Goal: Information Seeking & Learning: Check status

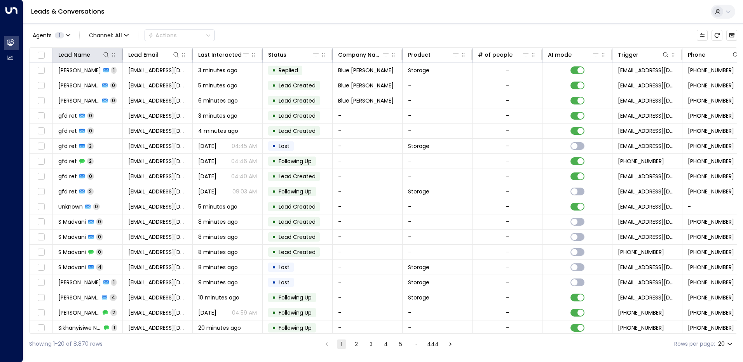
click at [108, 59] on th "Lead Name" at bounding box center [88, 55] width 70 height 15
click at [105, 57] on icon at bounding box center [106, 55] width 6 height 6
click at [87, 82] on input "text" at bounding box center [105, 83] width 107 height 14
type input "*****"
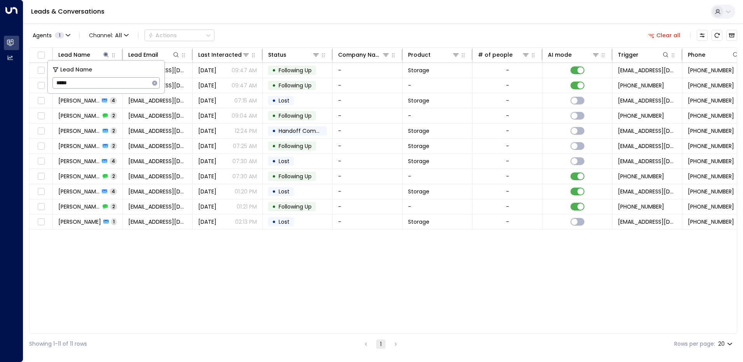
click at [164, 265] on div "Lead Name Lead Email Last Interacted Status Company Name Product # of people AI…" at bounding box center [383, 190] width 708 height 286
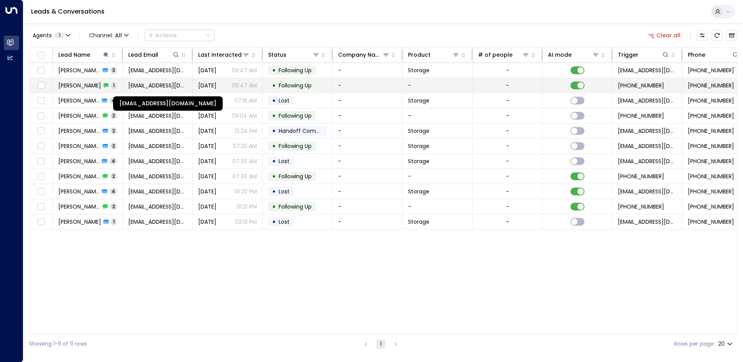
click at [154, 87] on span "[EMAIL_ADDRESS][DOMAIN_NAME]" at bounding box center [157, 86] width 59 height 8
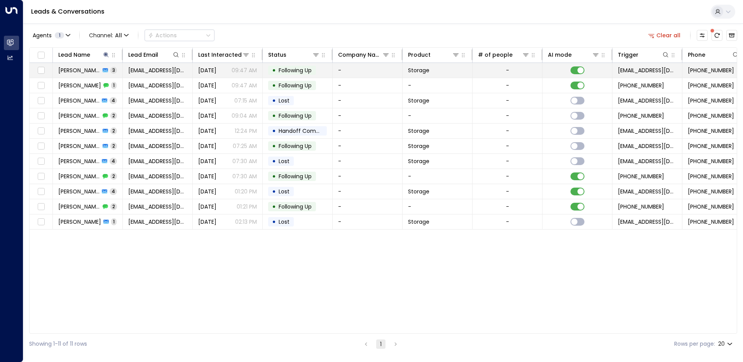
click at [212, 75] on td "[DATE] 09:47 AM" at bounding box center [228, 70] width 70 height 15
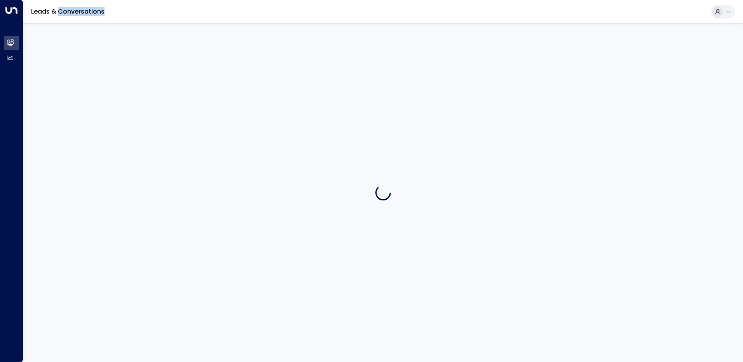
click at [212, 75] on div at bounding box center [383, 192] width 720 height 339
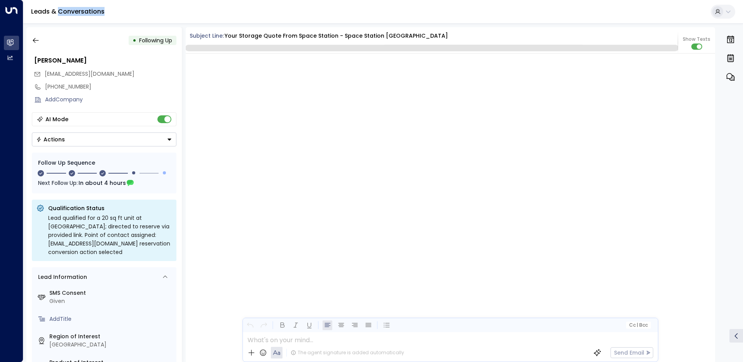
scroll to position [898, 0]
